Goal: Register for event/course

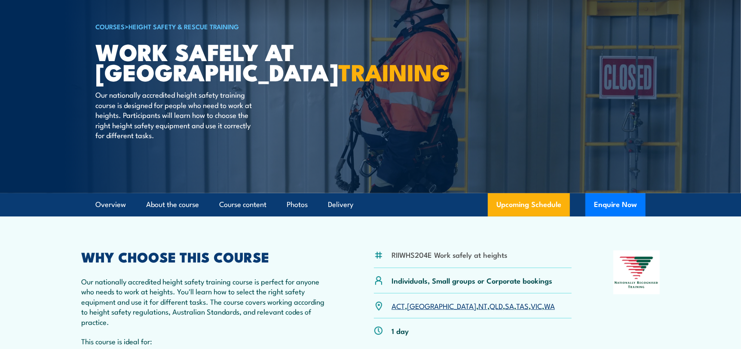
scroll to position [172, 0]
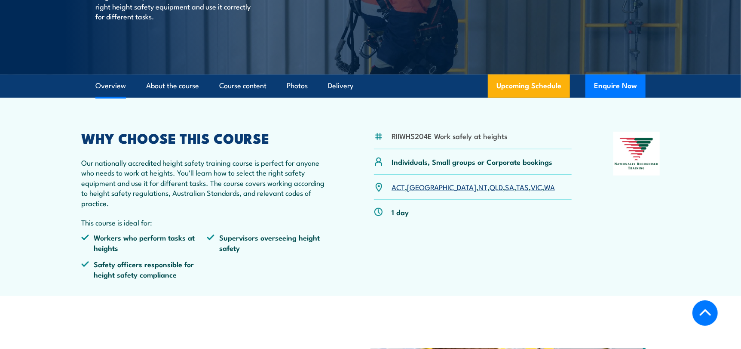
click at [505, 187] on link "SA" at bounding box center [509, 186] width 9 height 10
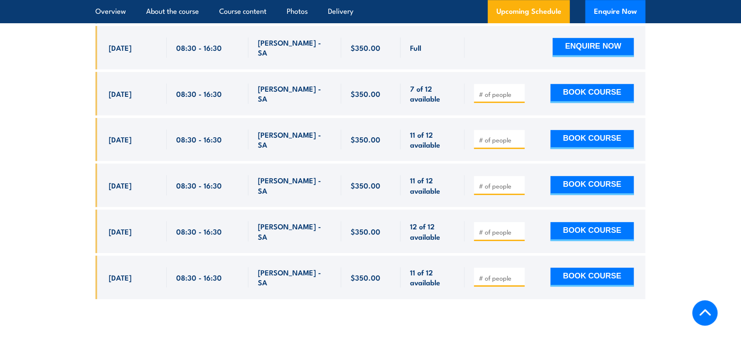
scroll to position [1496, 0]
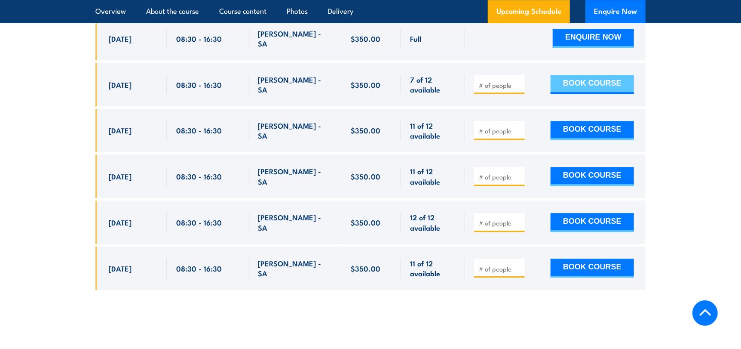
click at [579, 75] on button "BOOK COURSE" at bounding box center [592, 84] width 83 height 19
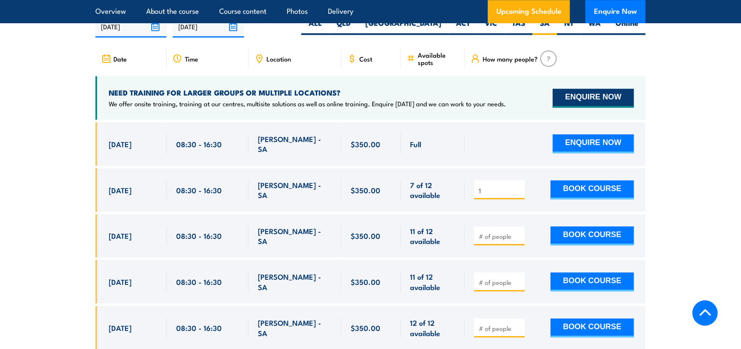
scroll to position [1411, 0]
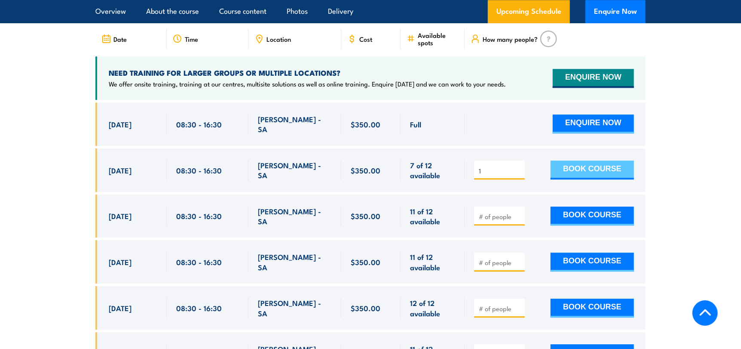
type input "1"
click at [589, 160] on button "BOOK COURSE" at bounding box center [592, 169] width 83 height 19
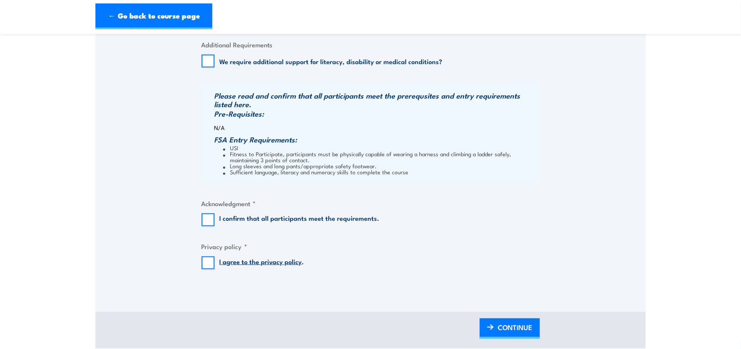
scroll to position [773, 0]
